Goal: Information Seeking & Learning: Learn about a topic

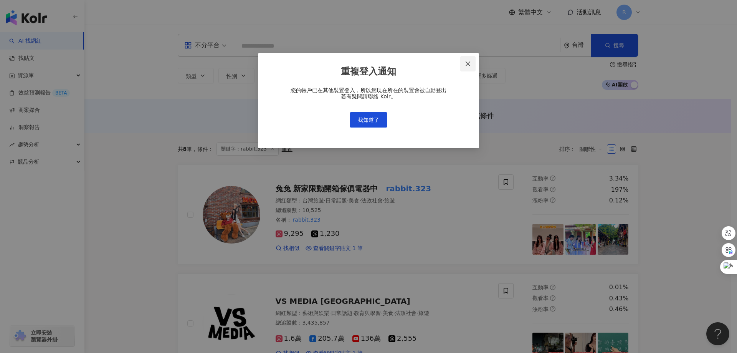
click at [466, 64] on icon "close" at bounding box center [468, 64] width 6 height 6
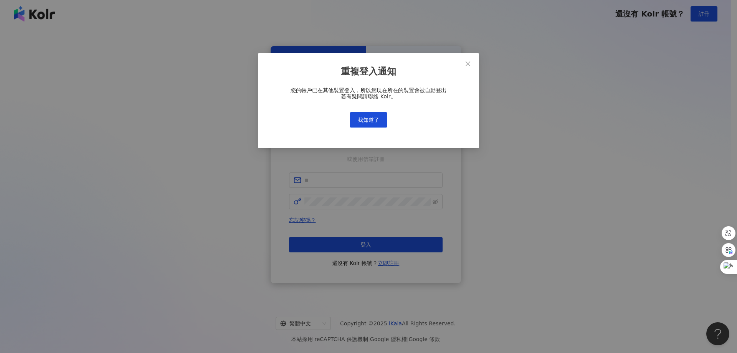
drag, startPoint x: 382, startPoint y: 112, endPoint x: 379, endPoint y: 118, distance: 6.2
click at [380, 118] on div "重複登入通知 您的帳戶已在其他裝置登入，所以您現在所在的裝置會被自動登出 若有疑問請聯絡 Kolr。 我知道了" at bounding box center [368, 176] width 737 height 353
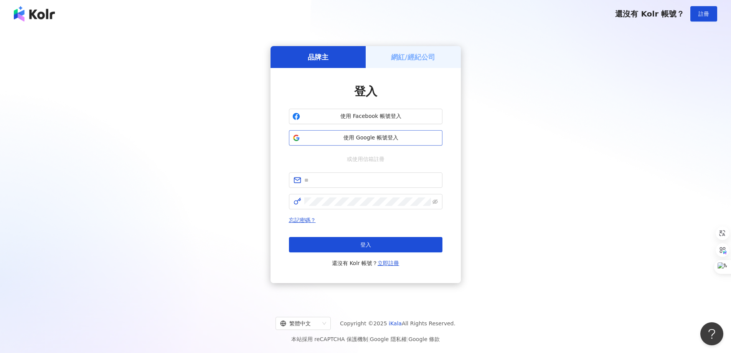
click at [380, 135] on span "使用 Google 帳號登入" at bounding box center [371, 138] width 136 height 8
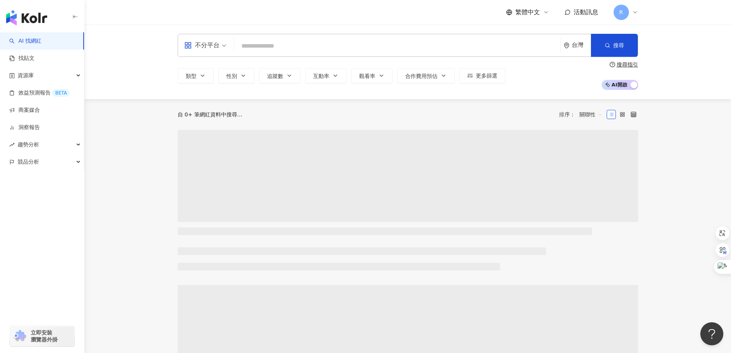
click at [719, 143] on main "不分平台 台灣 搜尋 類型 性別 追蹤數 互動率 觀看率 合作費用預估 更多篩選 搜尋指引 AI 開啟 AI 關閉 自 0+ 筆網紅資料中搜尋... 排序： …" at bounding box center [407, 340] width 647 height 631
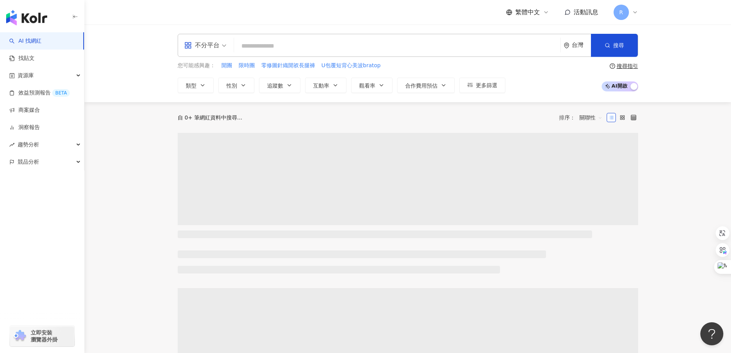
click at [283, 48] on input "search" at bounding box center [397, 46] width 320 height 15
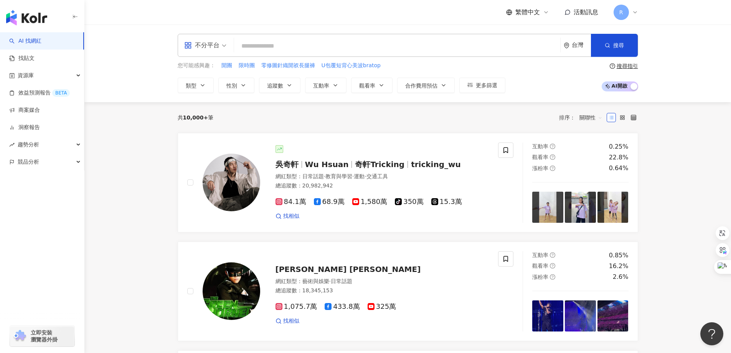
click at [279, 43] on input "search" at bounding box center [397, 46] width 320 height 15
click at [33, 77] on span "資源庫" at bounding box center [26, 75] width 16 height 17
click at [32, 94] on link "網紅管理" at bounding box center [28, 93] width 21 height 8
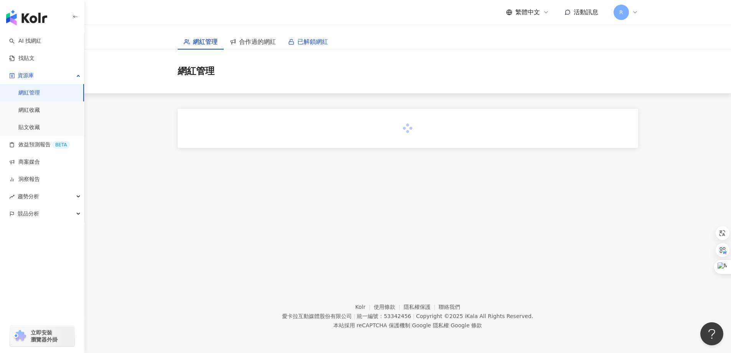
click at [306, 40] on span "已解鎖網紅" at bounding box center [312, 42] width 31 height 10
click at [310, 43] on span "已解鎖網紅" at bounding box center [312, 42] width 31 height 10
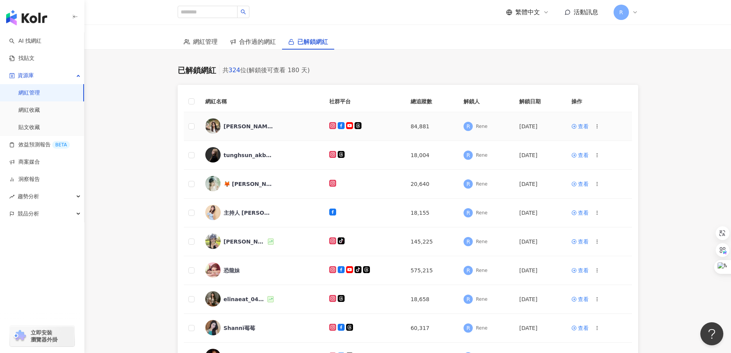
click at [246, 126] on div "珂荷莉 Coralie" at bounding box center [249, 126] width 50 height 8
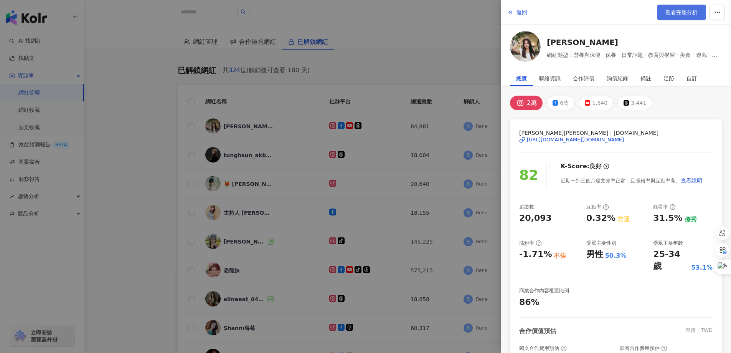
click at [682, 15] on span "觀看完整分析" at bounding box center [682, 12] width 32 height 6
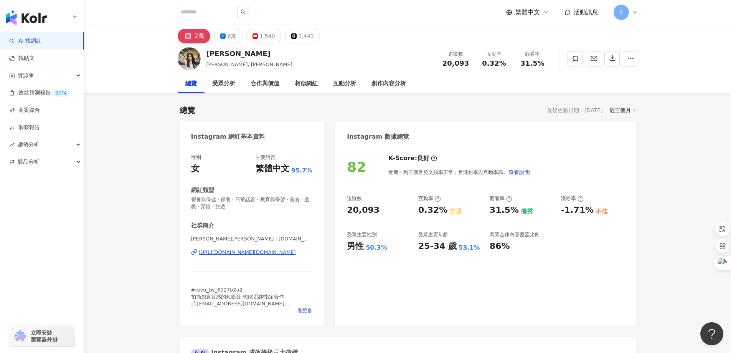
click at [382, 249] on div "男性 50.3%" at bounding box center [379, 246] width 64 height 12
drag, startPoint x: 510, startPoint y: 208, endPoint x: 598, endPoint y: 215, distance: 88.2
click at [525, 209] on div "追蹤數 20,093 互動率 0.32% 普通 觀看率 31.5% 優秀 漲粉率 -1.71% 不佳 受眾主要性別 男性 50.3% 受眾主要年齡 25-34…" at bounding box center [486, 223] width 278 height 57
drag, startPoint x: 559, startPoint y: 210, endPoint x: 597, endPoint y: 214, distance: 37.9
click at [597, 214] on div "追蹤數 20,093 互動率 0.32% 普通 觀看率 31.5% 優秀 漲粉率 -1.71% 不佳 受眾主要性別 男性 50.3% 受眾主要年齡 25-34…" at bounding box center [486, 223] width 278 height 57
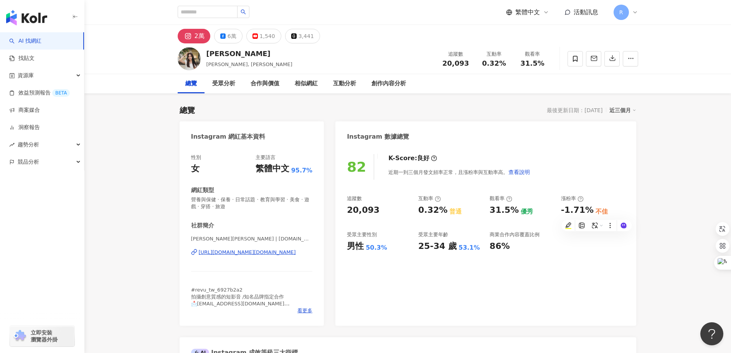
click at [534, 278] on div "82 K-Score : 良好 近期一到三個月發文頻率正常，且漲粉率與互動率高。 查看說明 追蹤數 20,093 互動率 0.32% 普通 觀看率 31.5%…" at bounding box center [485, 235] width 301 height 179
click at [26, 20] on img "button" at bounding box center [26, 17] width 41 height 15
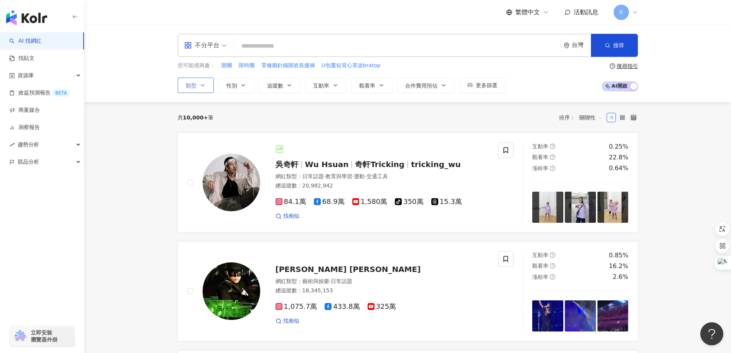
click at [193, 86] on span "類型" at bounding box center [191, 86] width 11 height 6
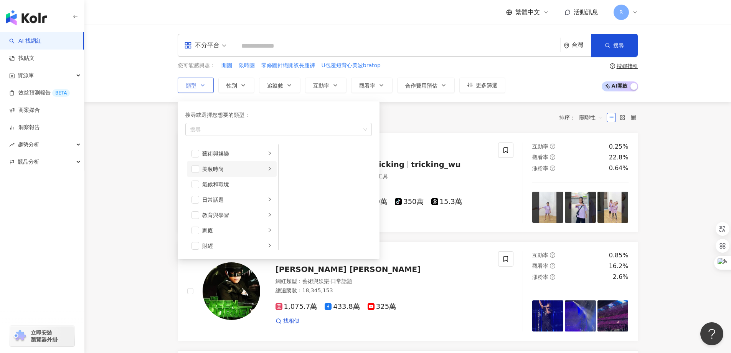
click at [195, 173] on li "美妝時尚" at bounding box center [232, 168] width 90 height 15
click at [195, 171] on span "button" at bounding box center [196, 169] width 8 height 8
click at [196, 199] on span "button" at bounding box center [196, 200] width 8 height 8
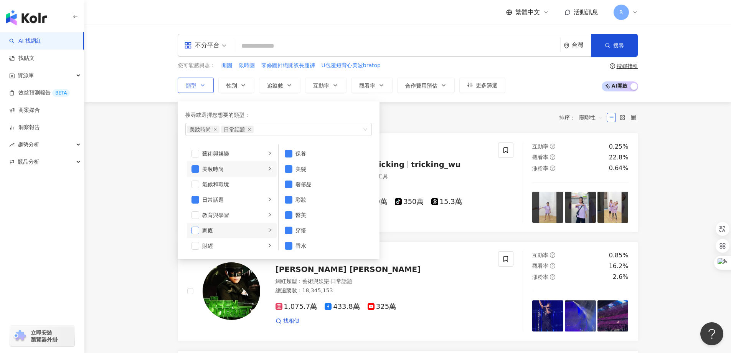
click at [198, 231] on span "button" at bounding box center [196, 230] width 8 height 8
click at [195, 185] on span "button" at bounding box center [196, 184] width 8 height 8
click at [195, 208] on span "button" at bounding box center [196, 207] width 8 height 8
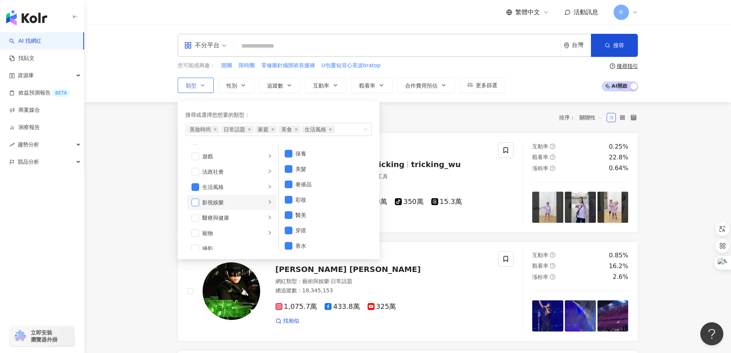
scroll to position [154, 0]
click at [196, 201] on span "button" at bounding box center [196, 200] width 8 height 8
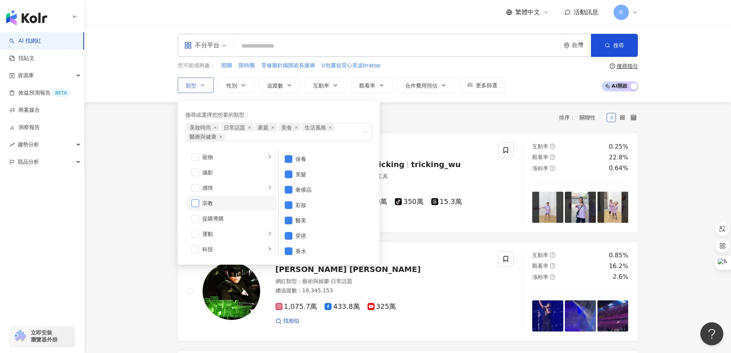
scroll to position [230, 0]
click at [195, 224] on span "button" at bounding box center [196, 220] width 8 height 8
click at [193, 231] on span "button" at bounding box center [196, 231] width 8 height 8
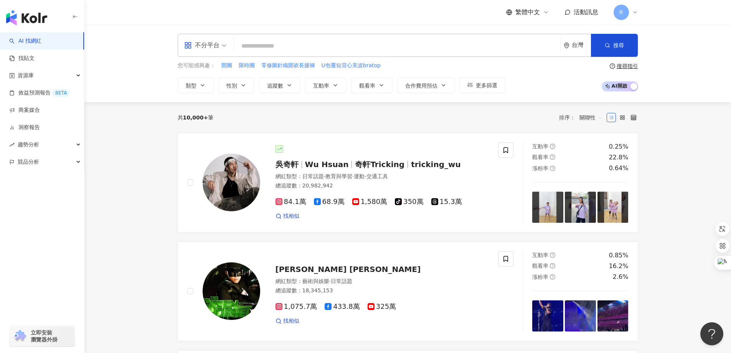
click at [467, 126] on div "共 10,000+ 筆 排序： 關聯性" at bounding box center [408, 117] width 461 height 31
click at [207, 83] on button "類型" at bounding box center [196, 85] width 36 height 15
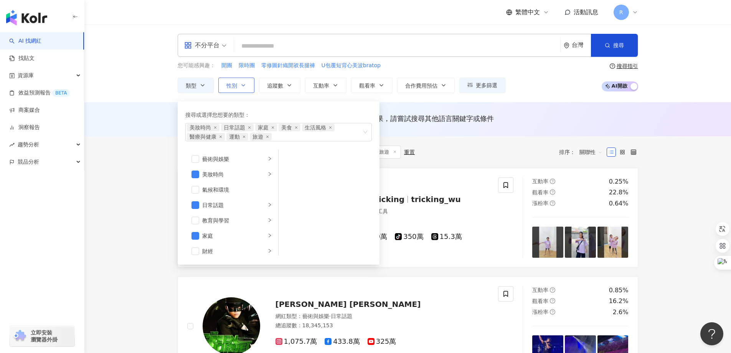
click at [244, 83] on icon "button" at bounding box center [243, 85] width 6 height 6
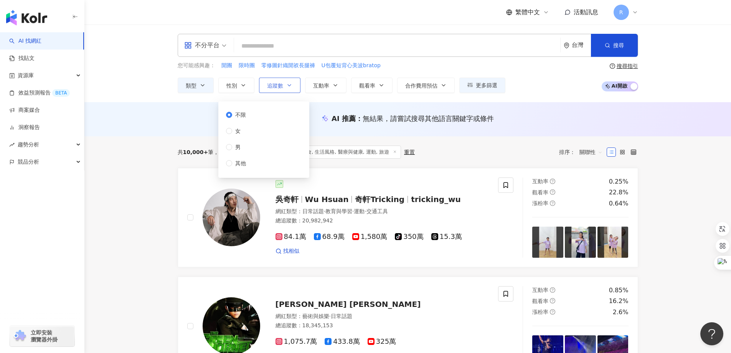
click at [284, 84] on button "追蹤數" at bounding box center [279, 85] width 41 height 15
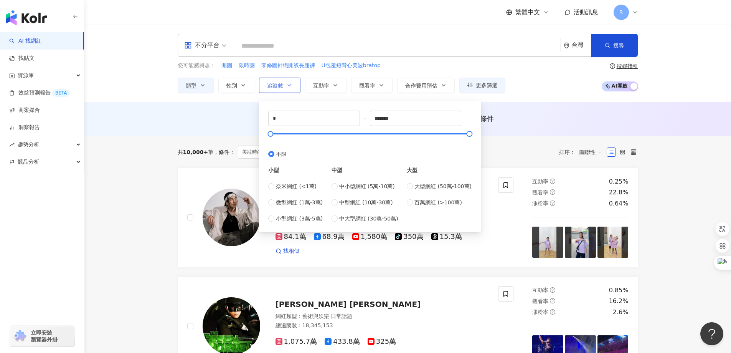
click at [286, 87] on button "追蹤數" at bounding box center [279, 85] width 41 height 15
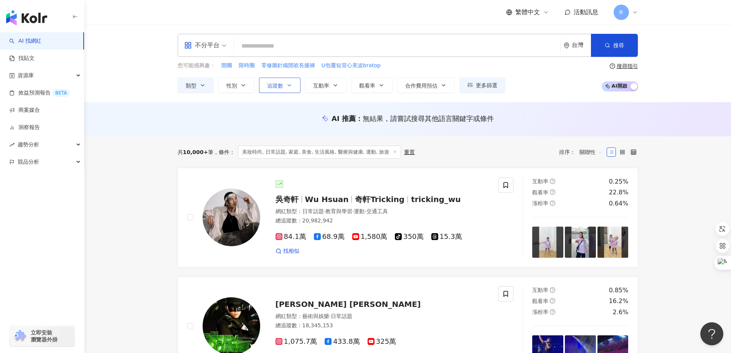
click at [284, 82] on button "追蹤數" at bounding box center [279, 85] width 41 height 15
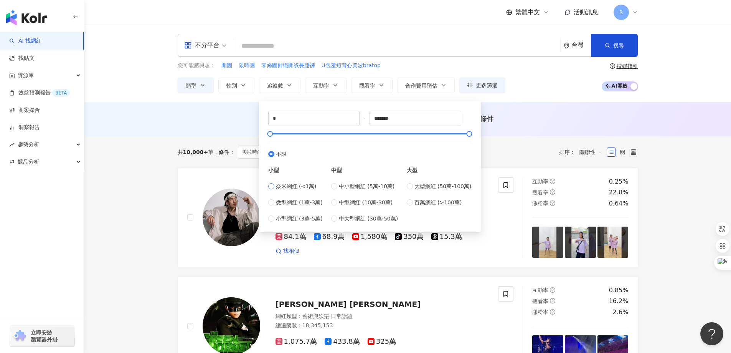
click at [308, 188] on span "奈米網紅 (<1萬)" at bounding box center [296, 186] width 41 height 8
type input "****"
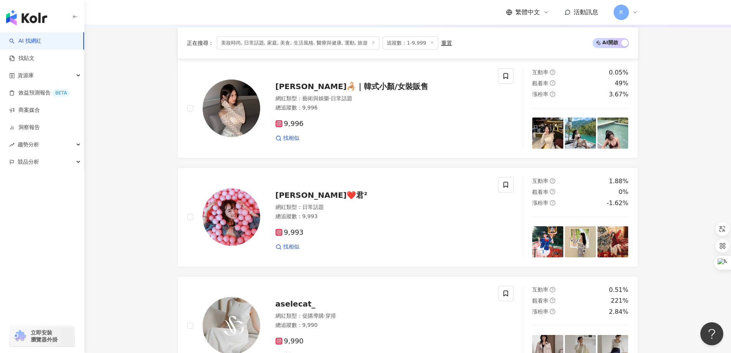
scroll to position [228, 0]
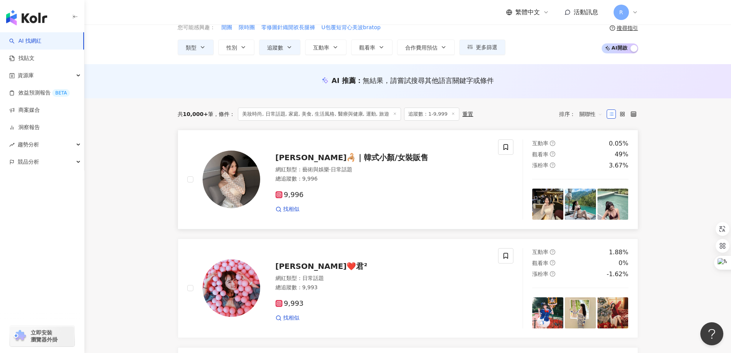
scroll to position [38, 0]
click at [306, 159] on span "小潘🦂｜韓式小顏/女裝販售" at bounding box center [352, 156] width 153 height 9
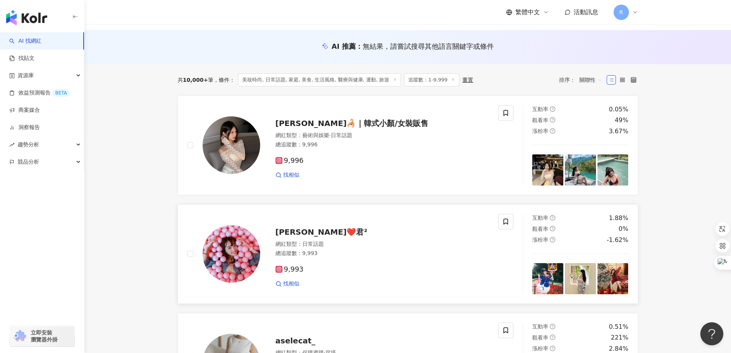
scroll to position [115, 0]
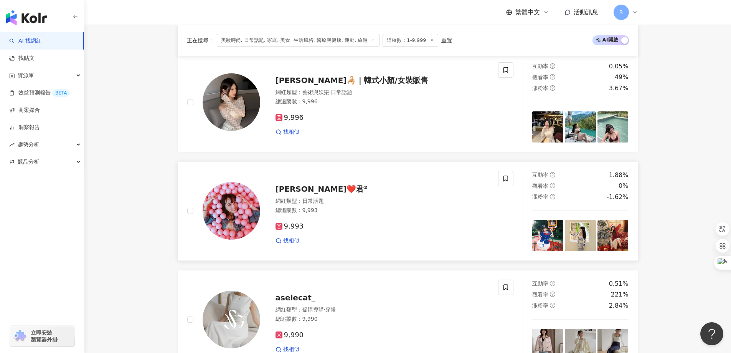
click at [297, 191] on span "Stephanie❤️君²" at bounding box center [322, 188] width 92 height 9
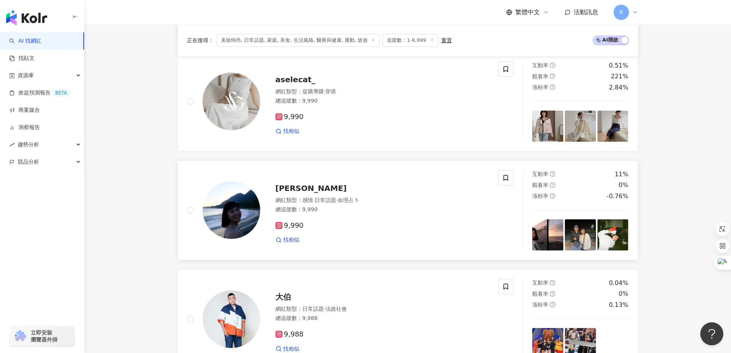
scroll to position [345, 0]
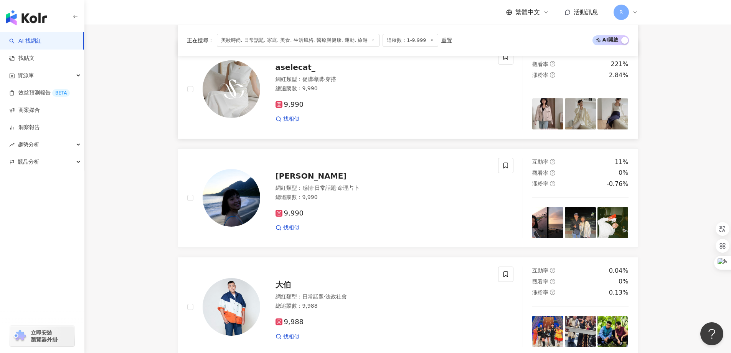
click at [304, 68] on span "aselecat_" at bounding box center [296, 67] width 40 height 9
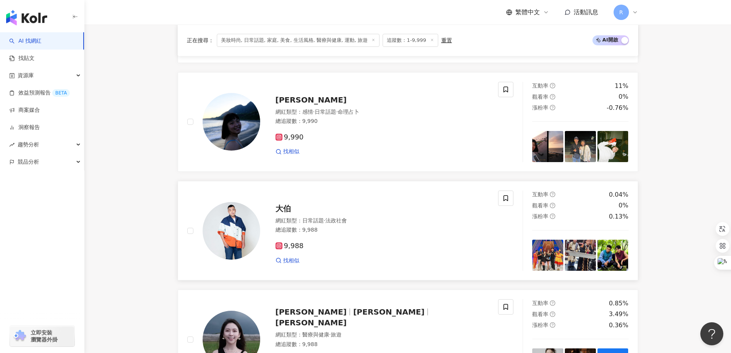
scroll to position [422, 0]
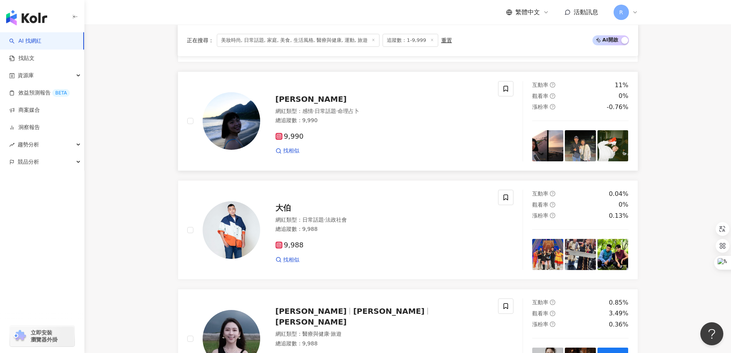
click at [289, 96] on span "[PERSON_NAME]" at bounding box center [311, 98] width 71 height 9
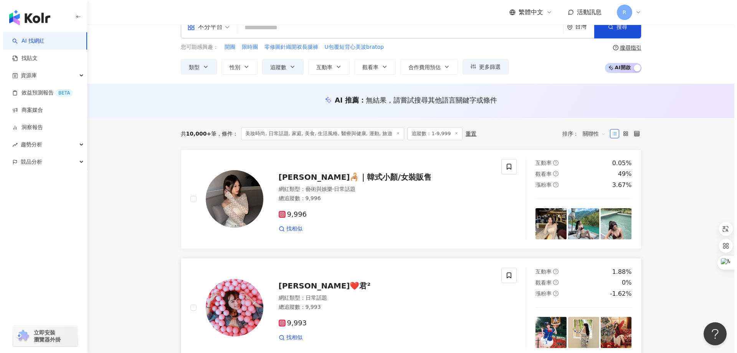
scroll to position [0, 0]
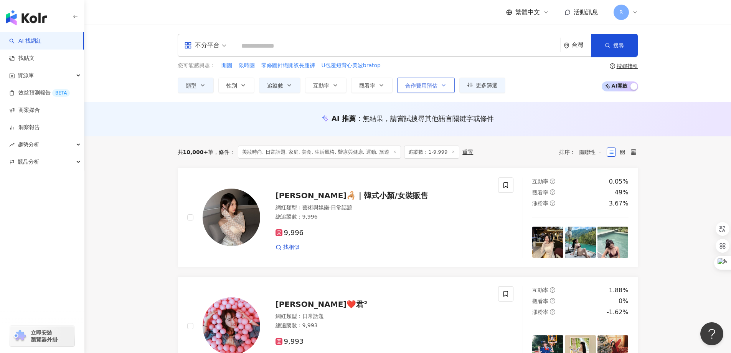
click at [432, 85] on span "合作費用預估" at bounding box center [421, 86] width 32 height 6
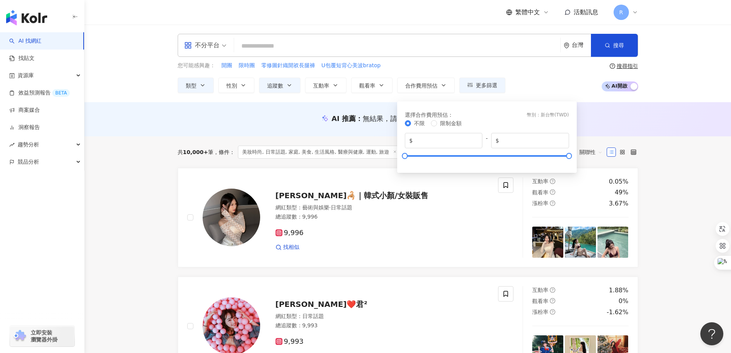
click at [537, 76] on div "您可能感興趣： 開團 限時團 零修圖針織開衩長腿褲 U包覆短背心美波bratop 類型 性別 追蹤數 互動率 觀看率 合作費用預估 更多篩選 不限 女 男 其…" at bounding box center [408, 76] width 461 height 31
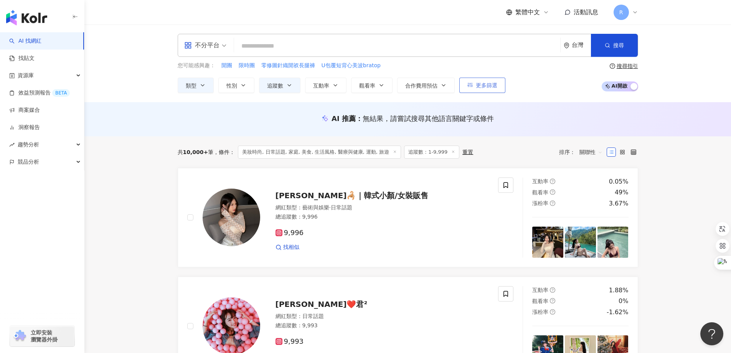
click at [481, 83] on span "更多篩選" at bounding box center [486, 85] width 21 height 6
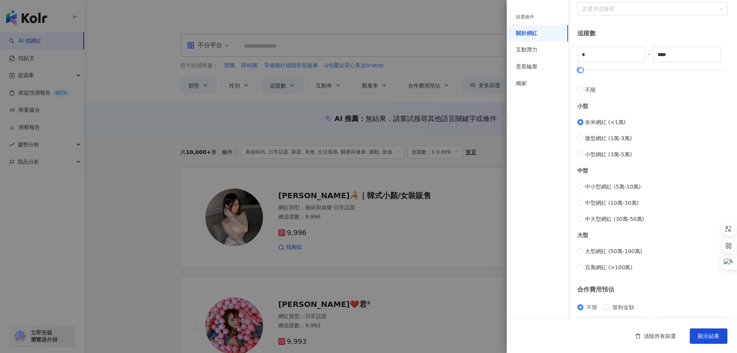
scroll to position [236, 0]
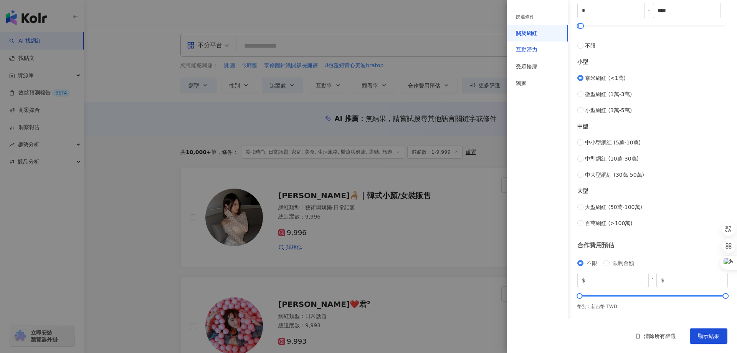
click at [525, 50] on div "互動潛力" at bounding box center [526, 50] width 21 height 8
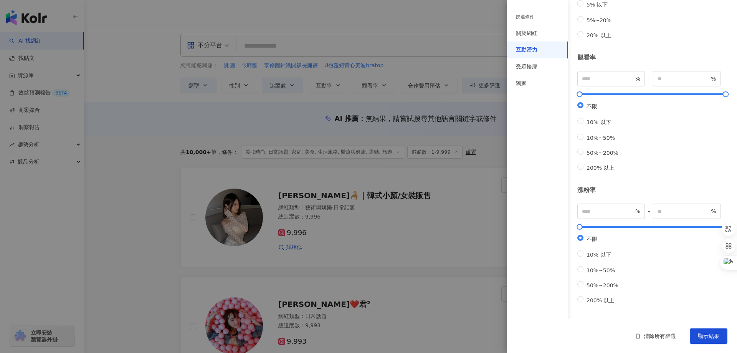
scroll to position [162, 0]
click at [527, 66] on div "受眾輪廓" at bounding box center [526, 67] width 21 height 8
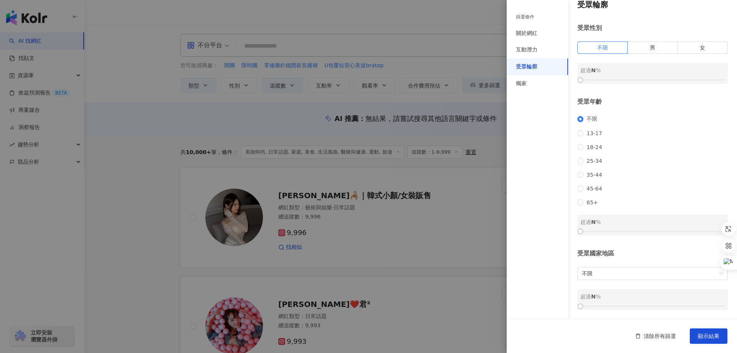
scroll to position [20, 0]
click at [526, 83] on div "獨家" at bounding box center [521, 84] width 11 height 8
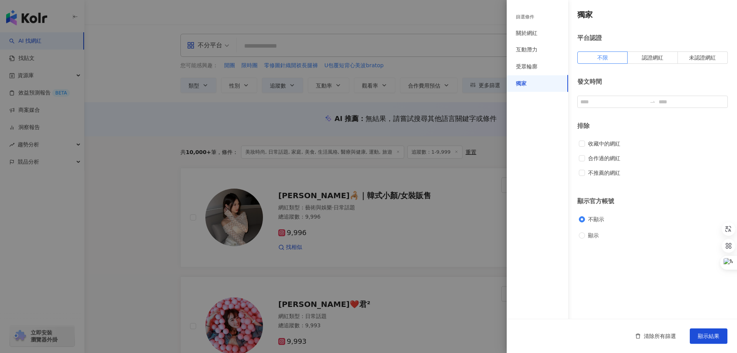
scroll to position [0, 0]
click at [527, 67] on div "受眾輪廓" at bounding box center [526, 67] width 21 height 8
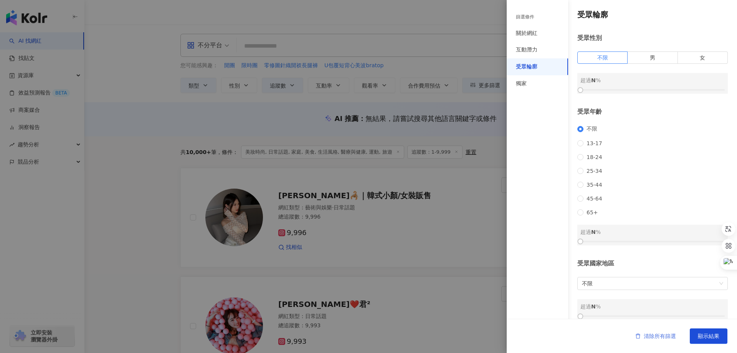
click at [648, 337] on span "清除所有篩選" at bounding box center [660, 336] width 32 height 6
click at [529, 47] on div "互動潛力" at bounding box center [526, 50] width 21 height 8
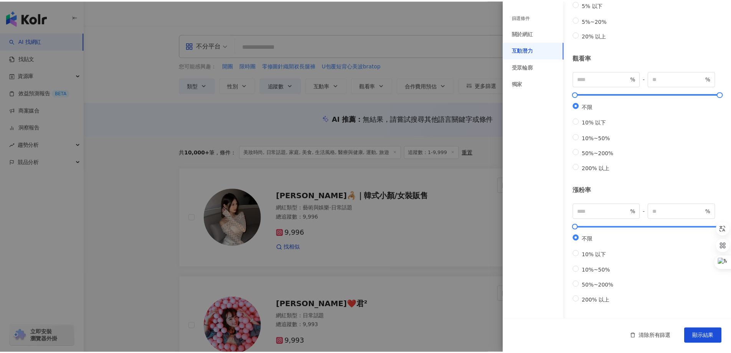
scroll to position [162, 0]
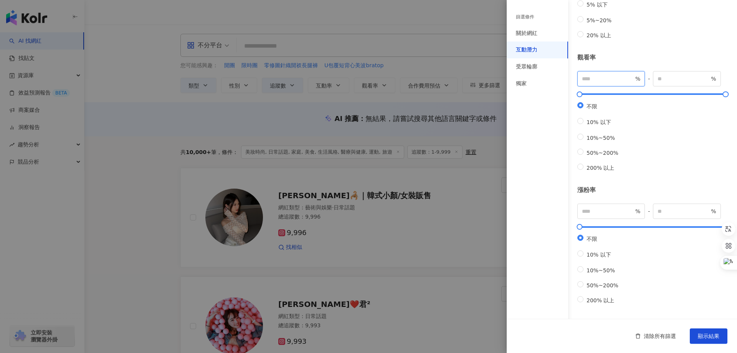
click at [615, 74] on input "number" at bounding box center [608, 78] width 52 height 8
type input "**"
click at [675, 114] on div "不限 10% 以下 10%~50% 50%~200% 200% 以上" at bounding box center [652, 137] width 150 height 70
click at [709, 335] on span "顯示結果" at bounding box center [708, 336] width 21 height 6
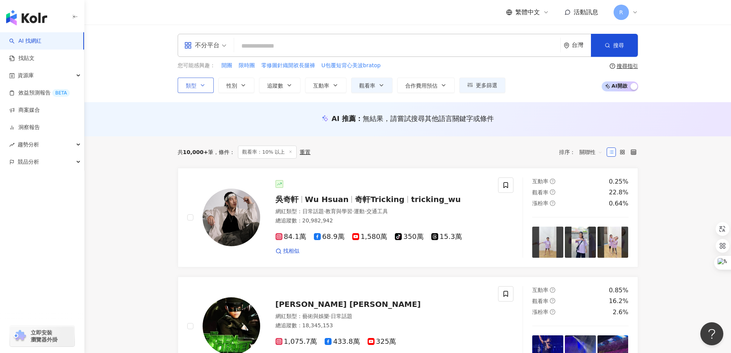
click at [198, 89] on button "類型" at bounding box center [196, 85] width 36 height 15
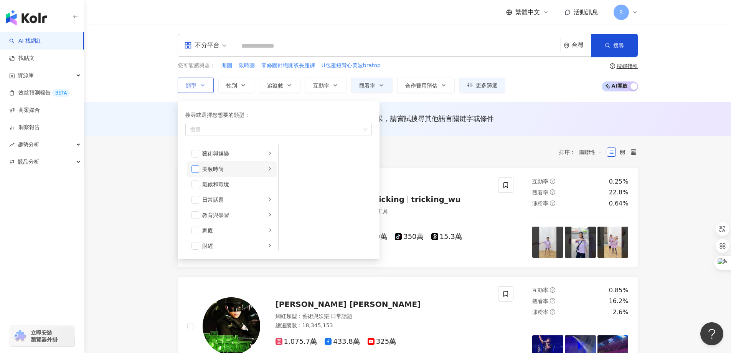
click at [199, 172] on span "button" at bounding box center [196, 169] width 8 height 8
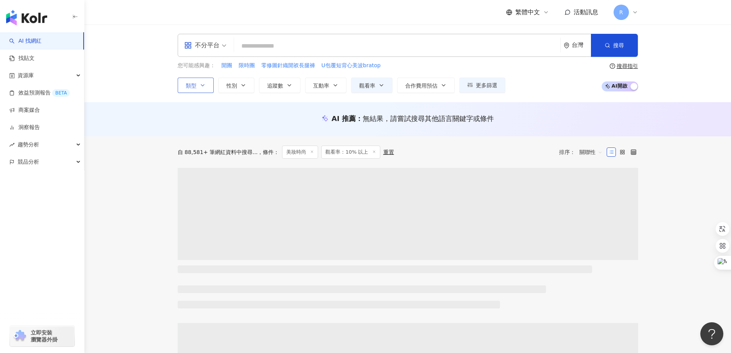
click at [190, 86] on span "類型" at bounding box center [191, 86] width 11 height 6
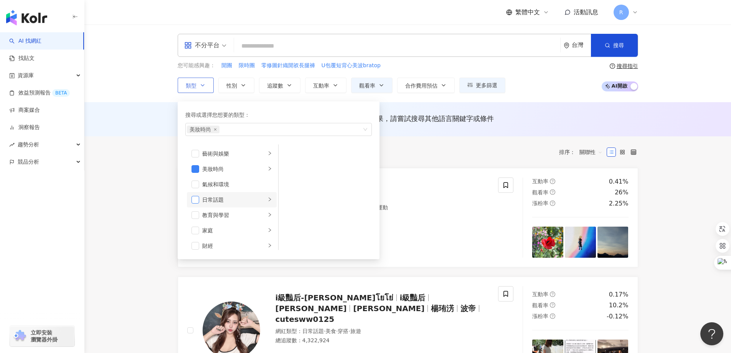
click at [193, 200] on span "button" at bounding box center [196, 200] width 8 height 8
click at [197, 154] on span "button" at bounding box center [196, 154] width 8 height 8
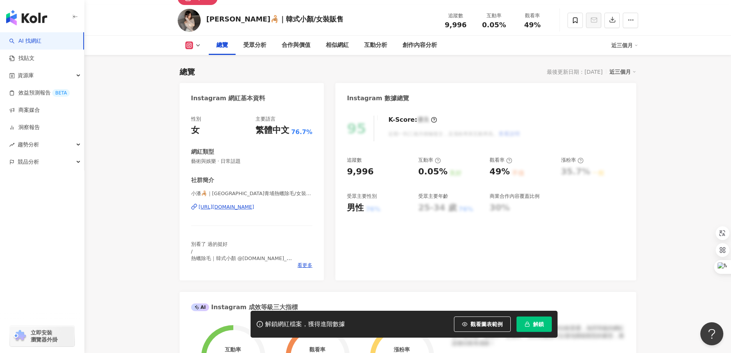
click at [231, 206] on div "https://www.instagram.com/czhennng/" at bounding box center [227, 206] width 56 height 7
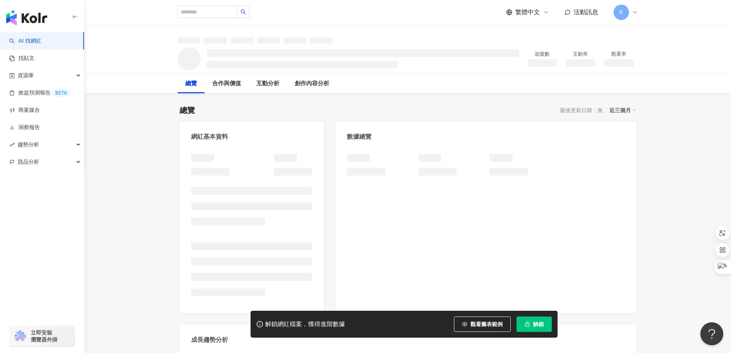
click at [202, 52] on div "追蹤數 互動率 觀看率" at bounding box center [407, 58] width 491 height 30
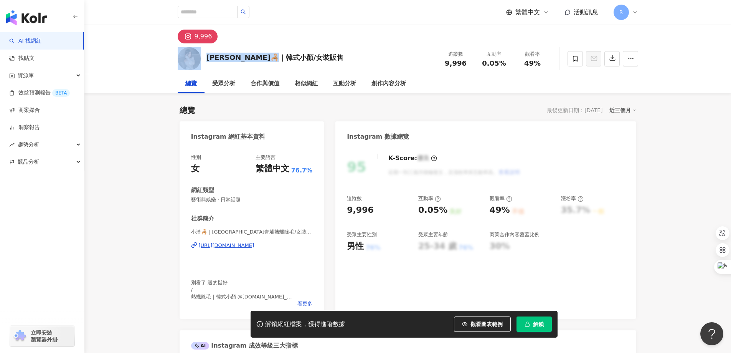
click at [319, 58] on div "小潘🦂｜韓式小顏/女裝販售 追蹤數 9,996 互動率 0.05% 觀看率 49%" at bounding box center [407, 58] width 491 height 30
drag, startPoint x: 273, startPoint y: 59, endPoint x: 292, endPoint y: 57, distance: 19.3
click at [283, 55] on div "小潘🦂｜韓式小顏/女裝販售" at bounding box center [274, 58] width 137 height 10
drag, startPoint x: 292, startPoint y: 57, endPoint x: 208, endPoint y: 61, distance: 84.1
click at [208, 61] on div "小潘🦂｜韓式小顏/女裝販售" at bounding box center [274, 58] width 137 height 10
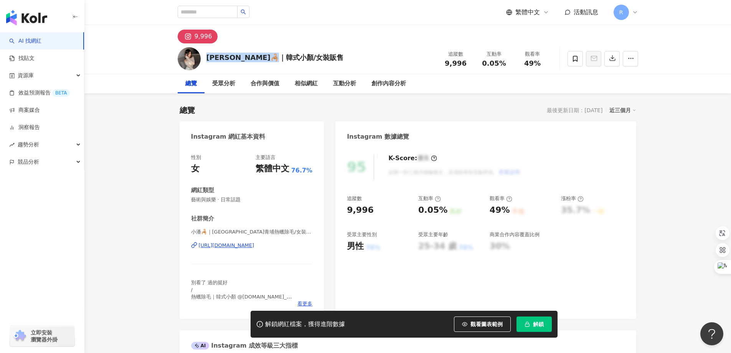
click at [254, 244] on div "https://www.instagram.com/czhennng/" at bounding box center [227, 245] width 56 height 7
click at [234, 247] on div "https://www.instagram.com/czhennng/" at bounding box center [227, 245] width 56 height 7
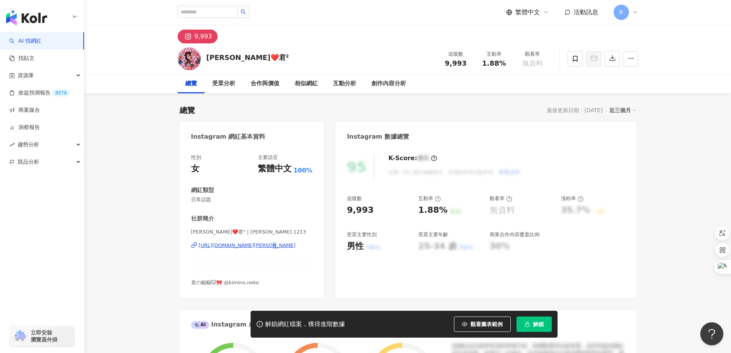
click at [274, 246] on div "[URL][DOMAIN_NAME][PERSON_NAME]" at bounding box center [247, 245] width 97 height 7
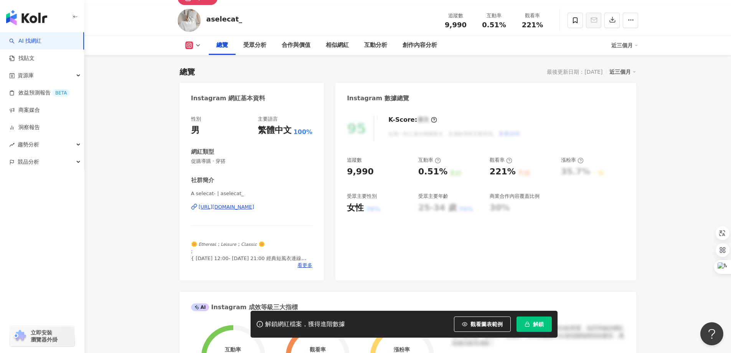
scroll to position [31, 0]
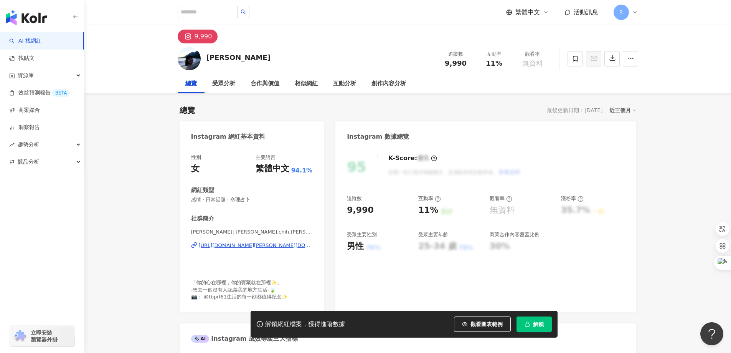
click at [270, 244] on div "[URL][DOMAIN_NAME][PERSON_NAME][DOMAIN_NAME][PERSON_NAME]" at bounding box center [256, 245] width 114 height 7
